Goal: Obtain resource: Obtain resource

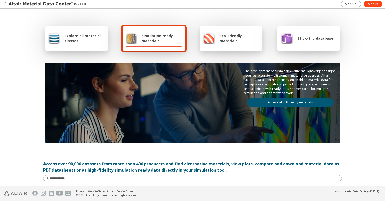
scroll to position [176, 0]
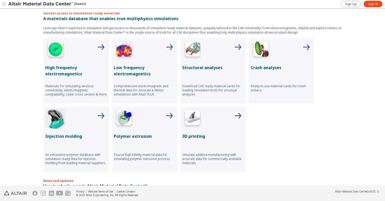
click at [316, 0] on div at bounding box center [213, 4] width 254 height 8
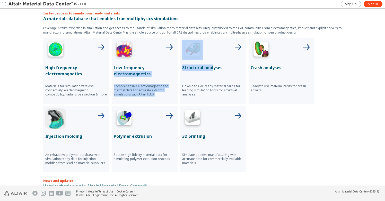
drag, startPoint x: 176, startPoint y: 67, endPoint x: 247, endPoint y: 89, distance: 74.4
click at [212, 67] on div "High frequency electromagnetics Materials for simulating wireless connectivity,…" at bounding box center [192, 105] width 299 height 134
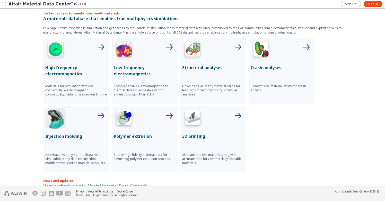
click at [288, 118] on div "High frequency electromagnetics Materials for simulating wireless connectivity,…" at bounding box center [192, 105] width 299 height 134
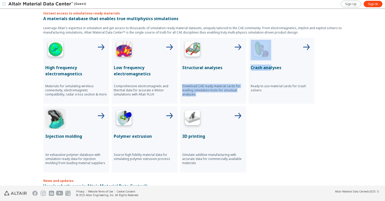
drag, startPoint x: 245, startPoint y: 65, endPoint x: 268, endPoint y: 69, distance: 23.5
click at [268, 69] on div "High frequency electromagnetics Materials for simulating wireless connectivity,…" at bounding box center [192, 105] width 299 height 134
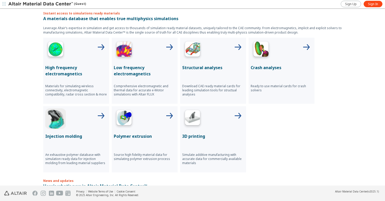
click at [338, 77] on div "High frequency electromagnetics Materials for simulating wireless connectivity,…" at bounding box center [192, 105] width 299 height 134
click at [99, 46] on icon at bounding box center [101, 47] width 12 height 12
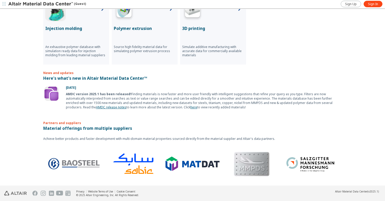
scroll to position [139, 0]
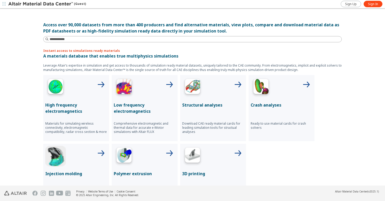
click at [342, 100] on div "Explore all material classes Simulation ready materials Eco-Friendly materials …" at bounding box center [192, 97] width 385 height 176
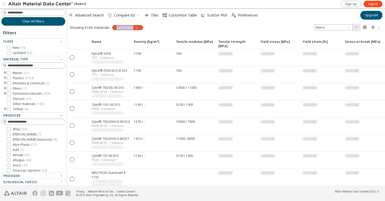
drag, startPoint x: 117, startPoint y: 27, endPoint x: 132, endPoint y: 28, distance: 14.9
click at [132, 28] on span "CADFEKO" at bounding box center [125, 27] width 17 height 5
copy span "CADFEKO"
